Goal: Information Seeking & Learning: Learn about a topic

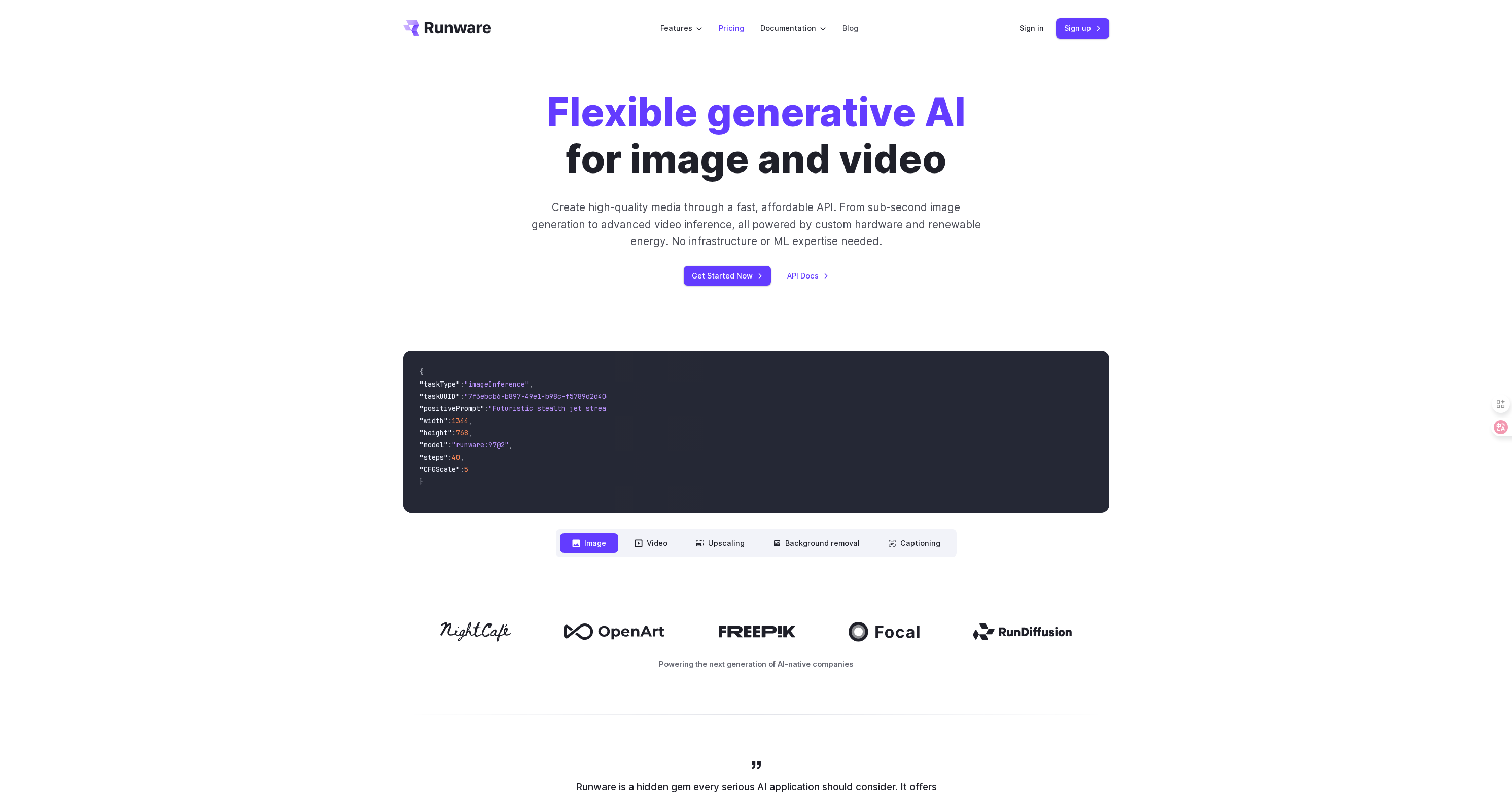
click at [726, 29] on link "Pricing" at bounding box center [731, 28] width 25 height 12
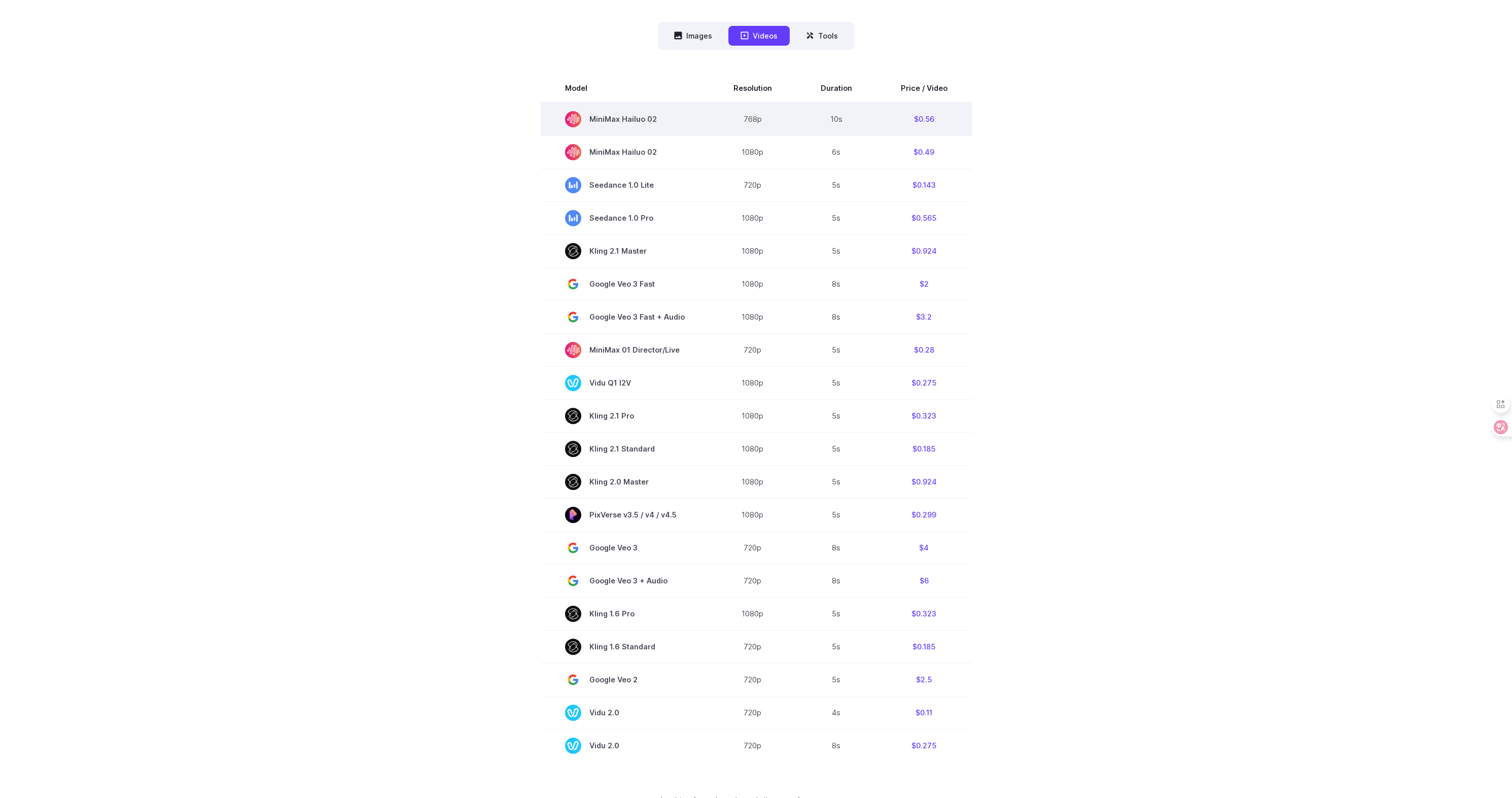
scroll to position [289, 0]
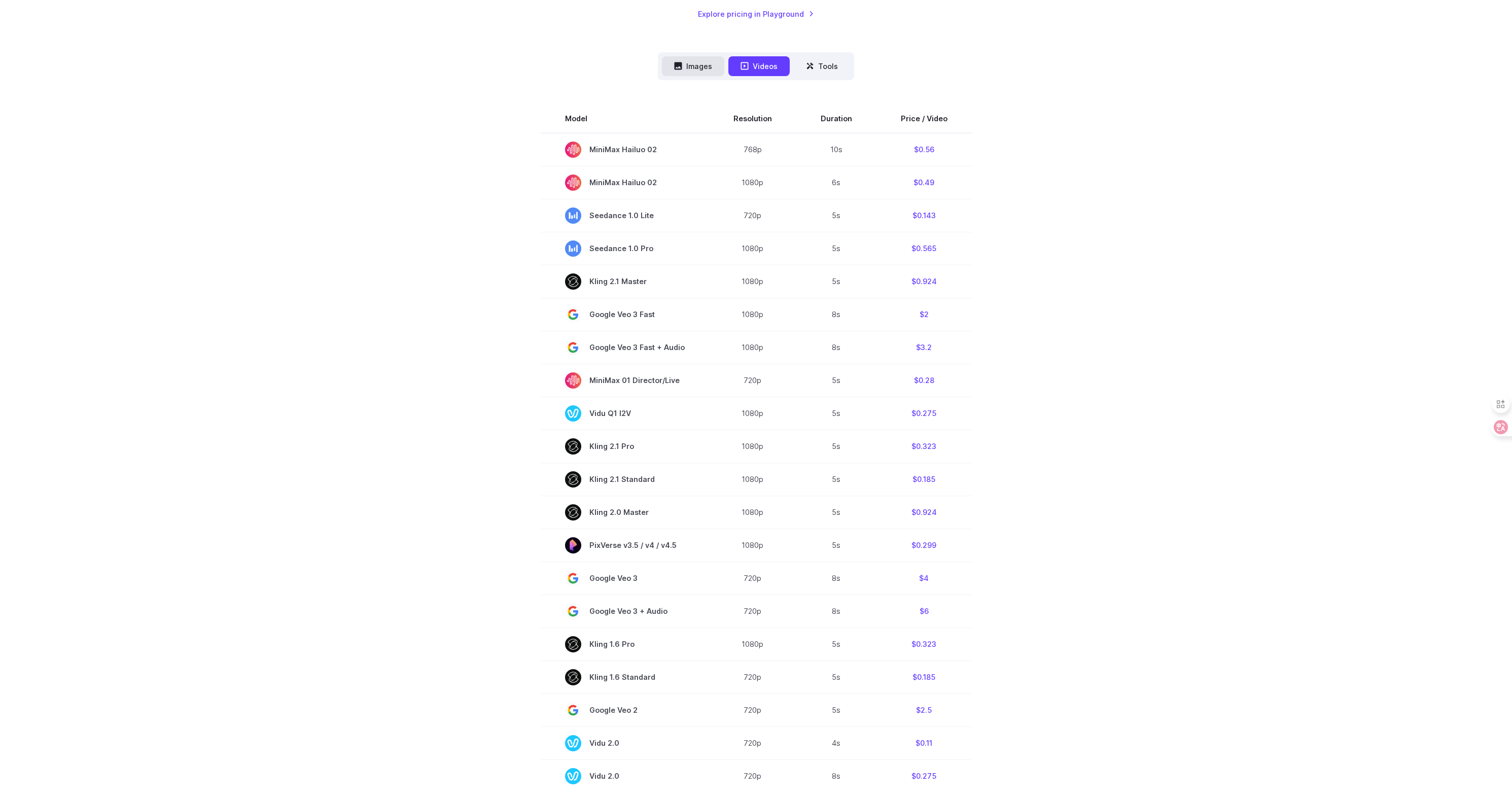
click at [694, 63] on button "Images" at bounding box center [693, 66] width 62 height 20
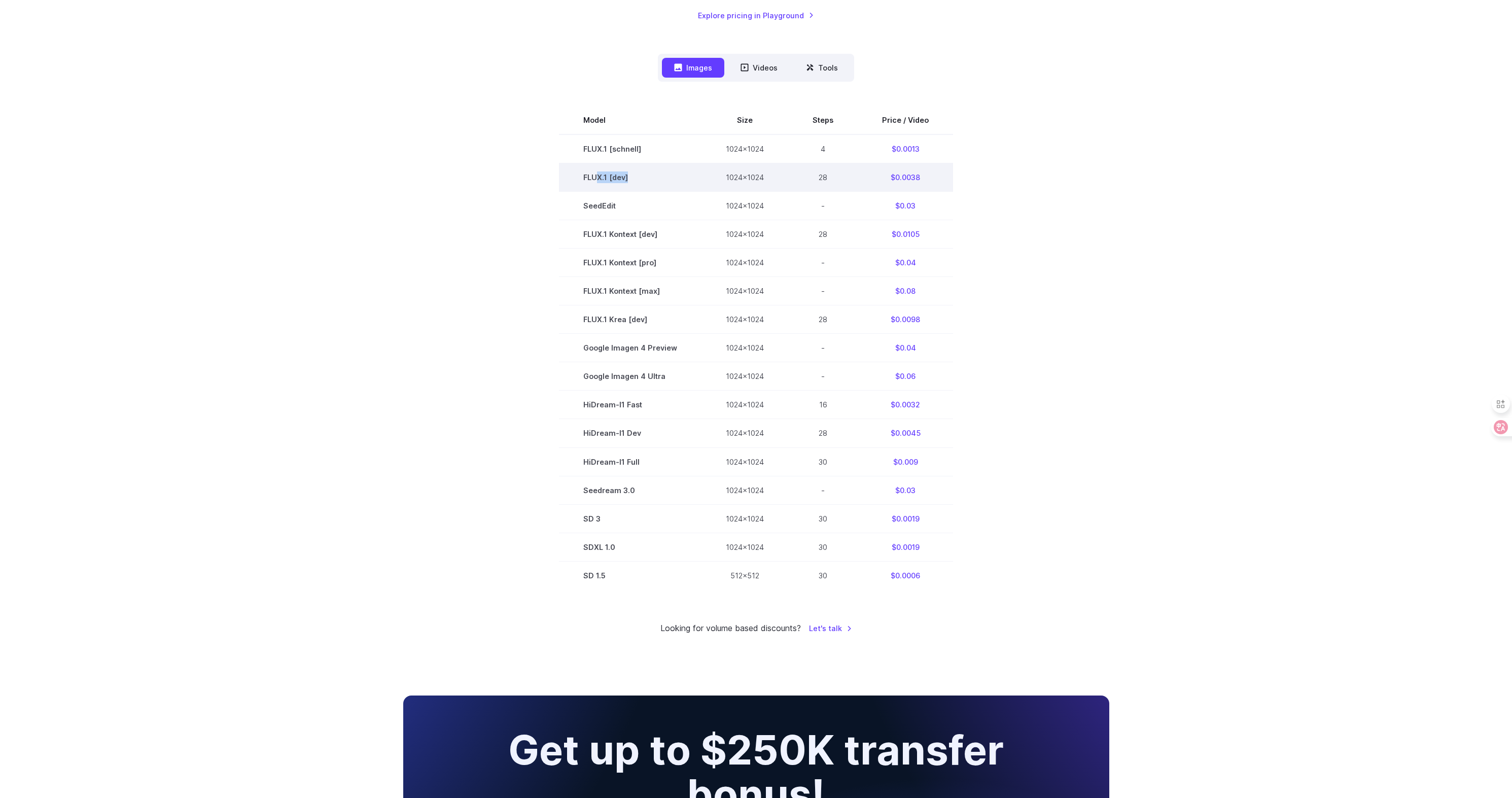
scroll to position [288, 0]
drag, startPoint x: 638, startPoint y: 181, endPoint x: 579, endPoint y: 178, distance: 59.1
click at [579, 178] on td "FLUX.1 [dev]" at bounding box center [630, 178] width 143 height 28
click at [905, 180] on td "$0.0038" at bounding box center [905, 178] width 95 height 28
drag, startPoint x: 909, startPoint y: 177, endPoint x: 931, endPoint y: 179, distance: 22.1
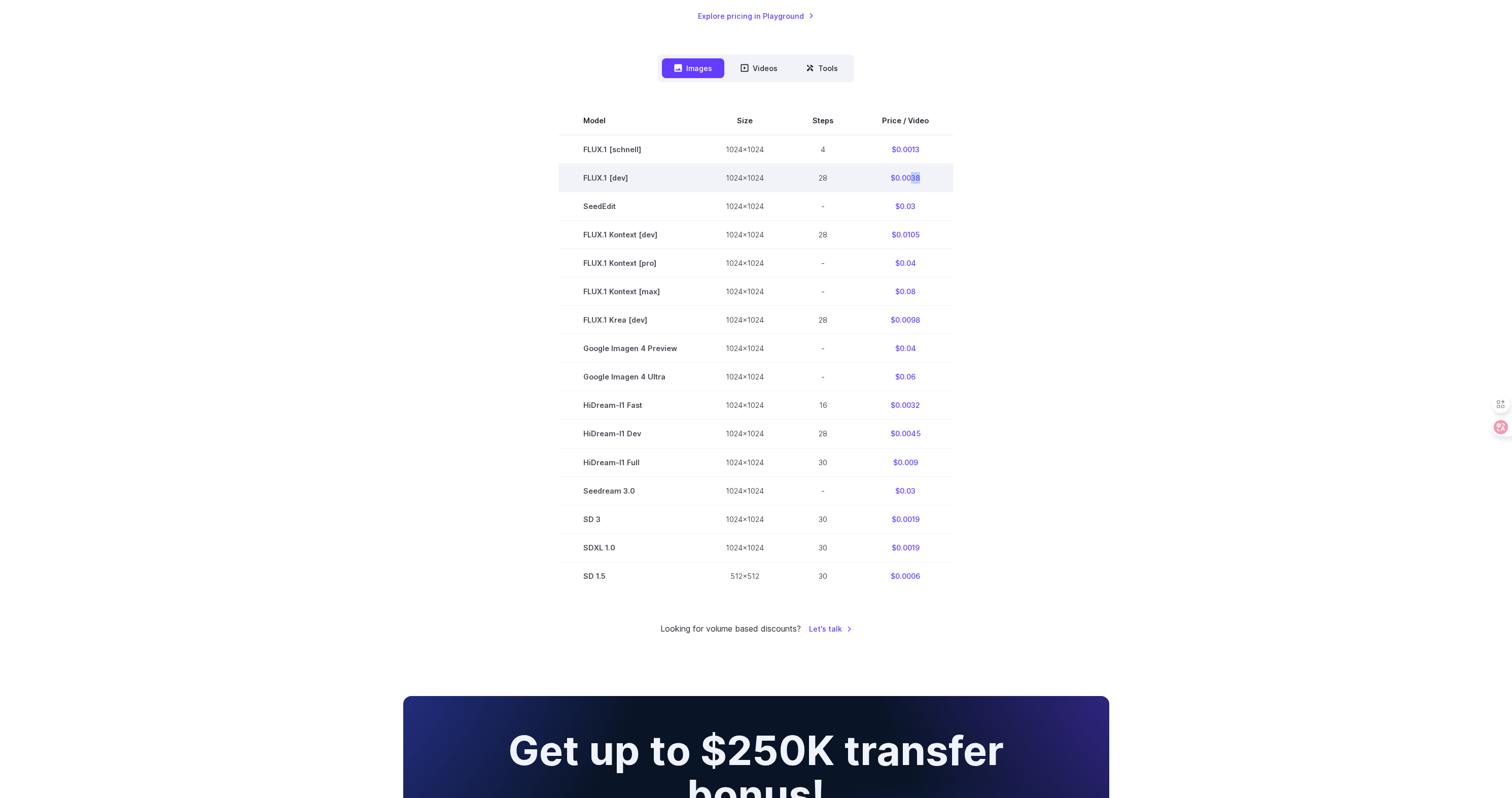
click at [931, 179] on td "$0.0038" at bounding box center [905, 178] width 95 height 28
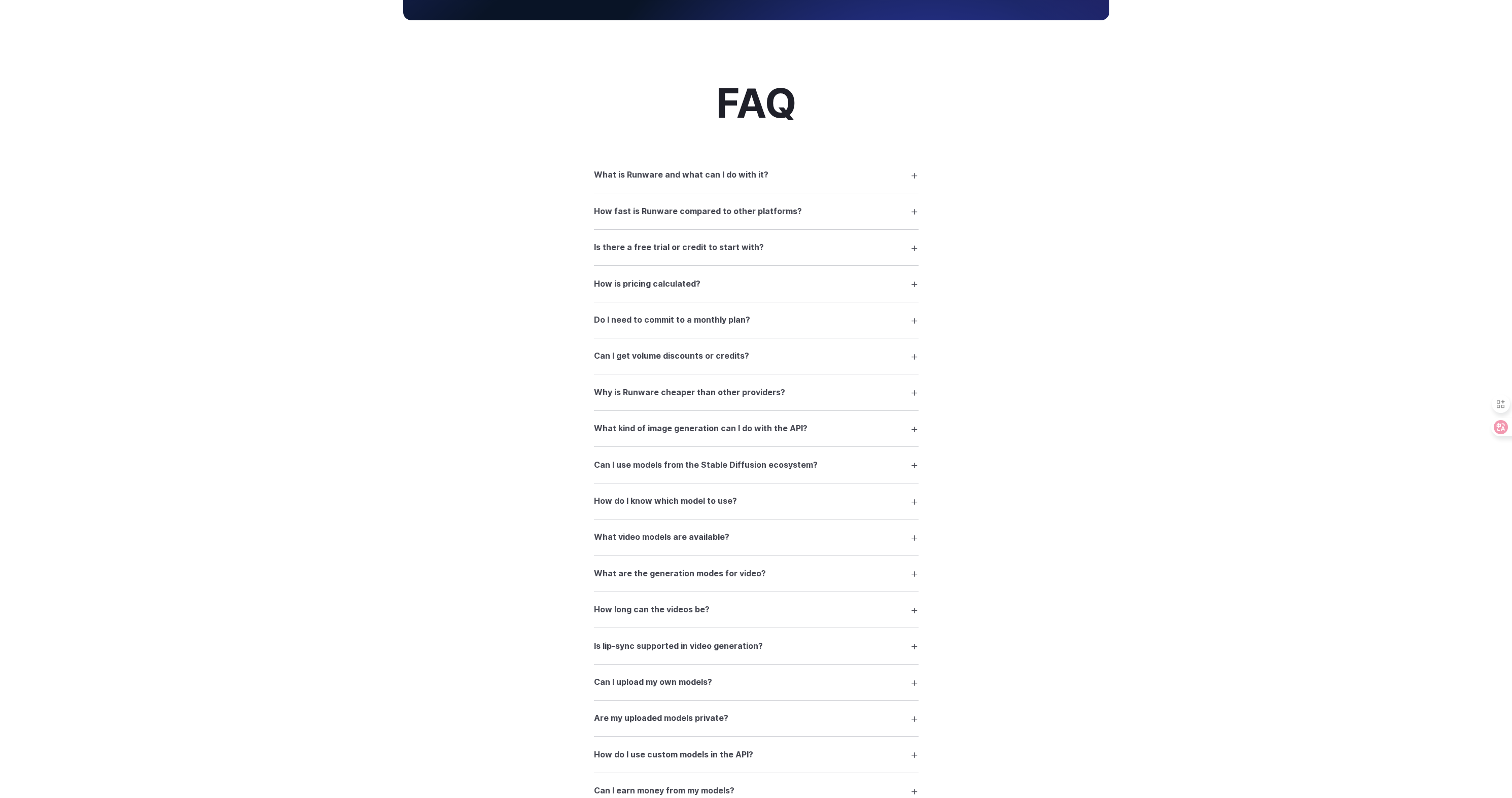
scroll to position [1201, 0]
drag, startPoint x: 636, startPoint y: 716, endPoint x: 635, endPoint y: 722, distance: 6.1
click at [636, 719] on summary "Are my uploaded models private?" at bounding box center [756, 718] width 325 height 19
click at [635, 718] on summary "Are my uploaded models private?" at bounding box center [756, 718] width 325 height 19
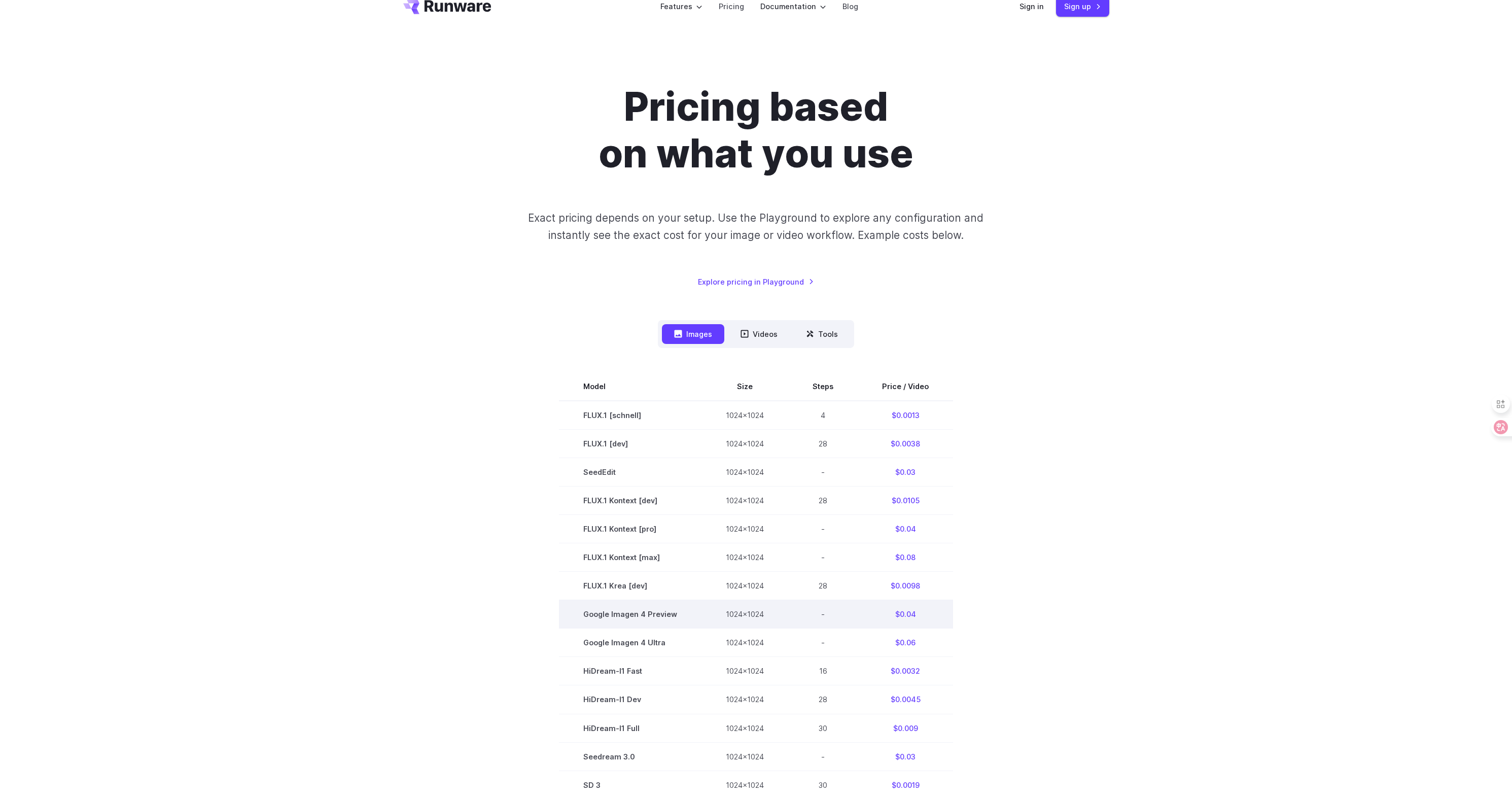
scroll to position [0, 0]
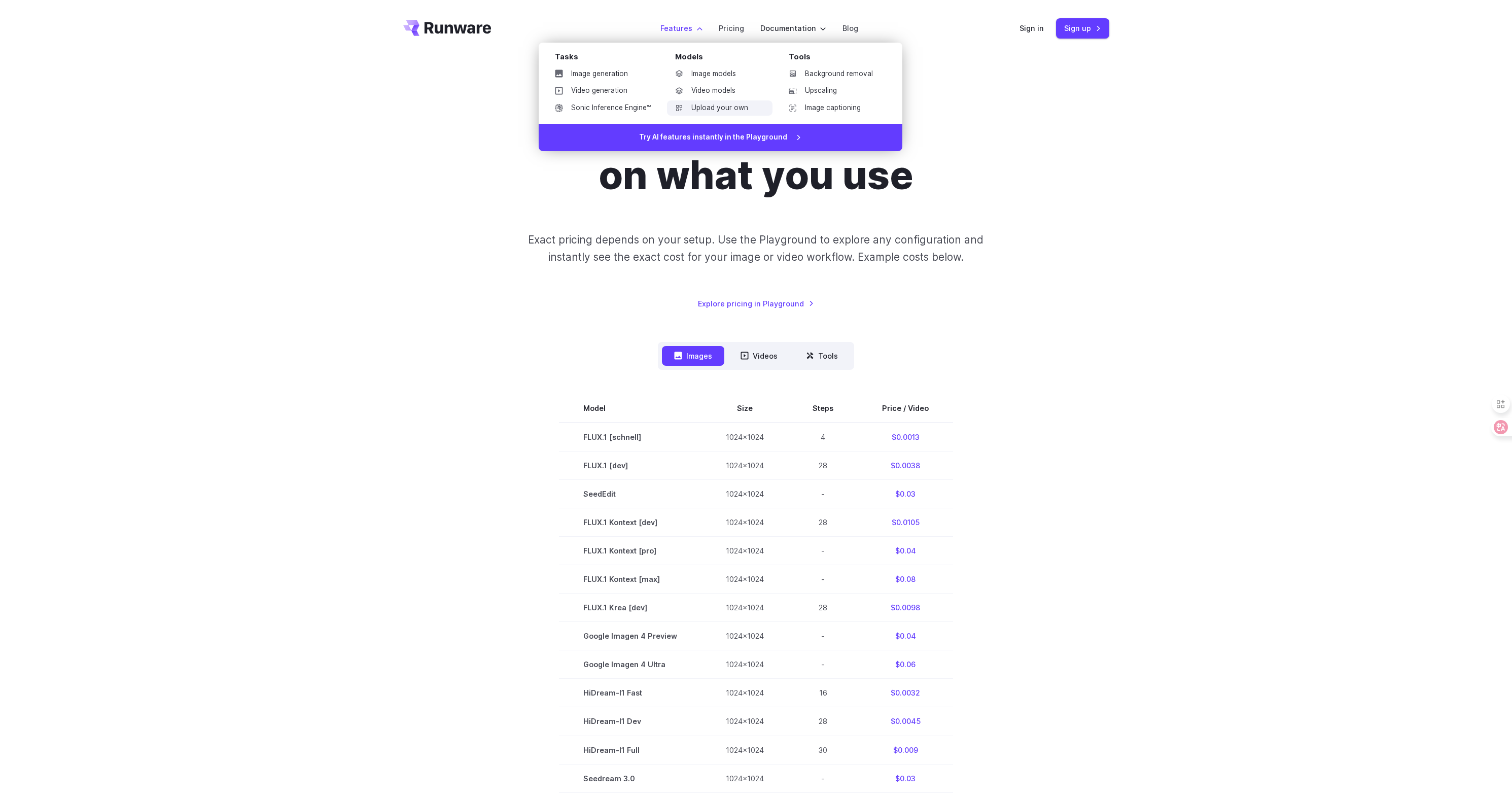
click at [745, 109] on link "Upload your own" at bounding box center [720, 108] width 106 height 15
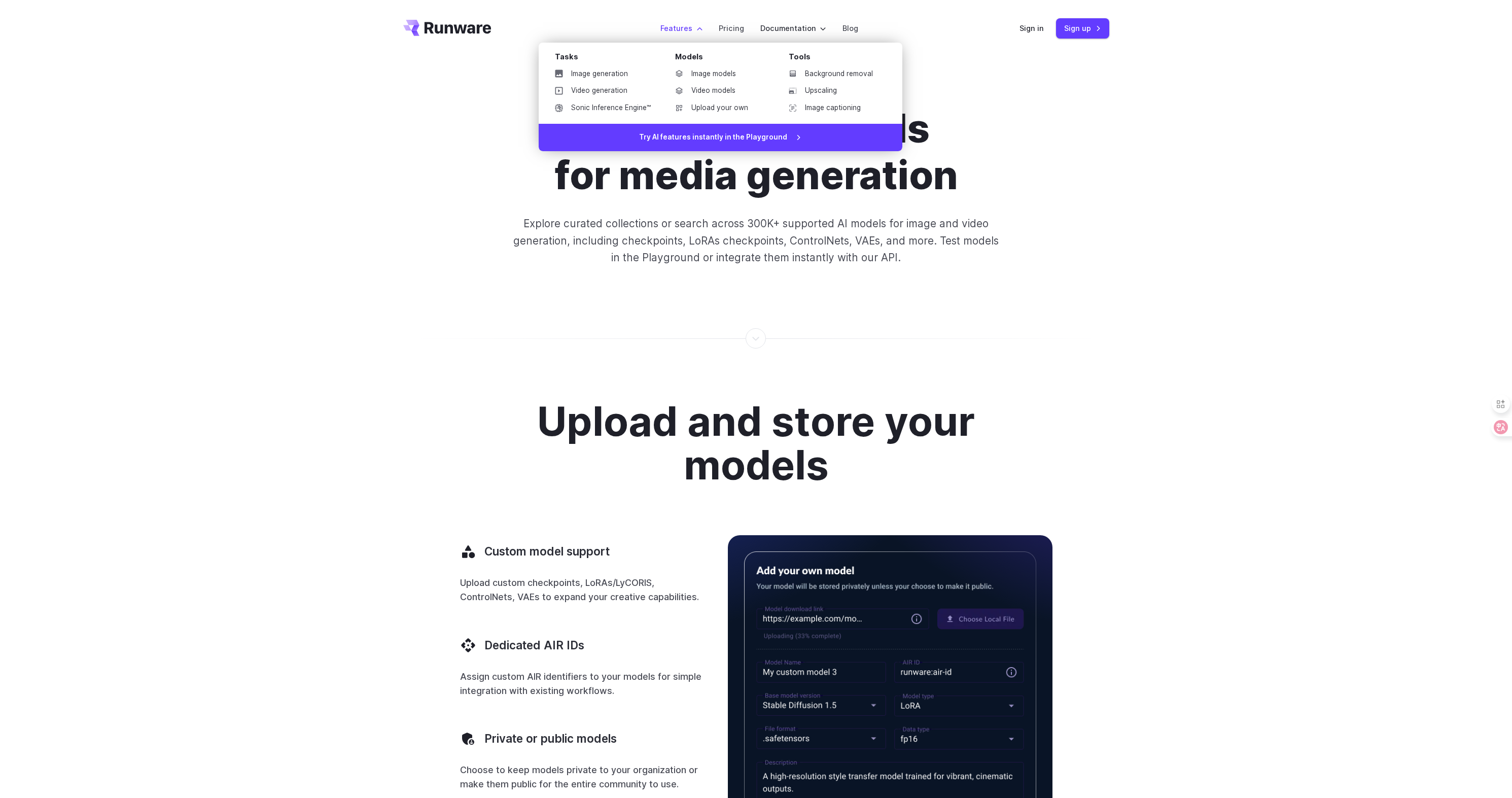
click at [710, 43] on div "Tasks Image generation Video generation Sonic Inference Engine™ Models Image mo…" at bounding box center [721, 83] width 364 height 81
